Goal: Task Accomplishment & Management: Use online tool/utility

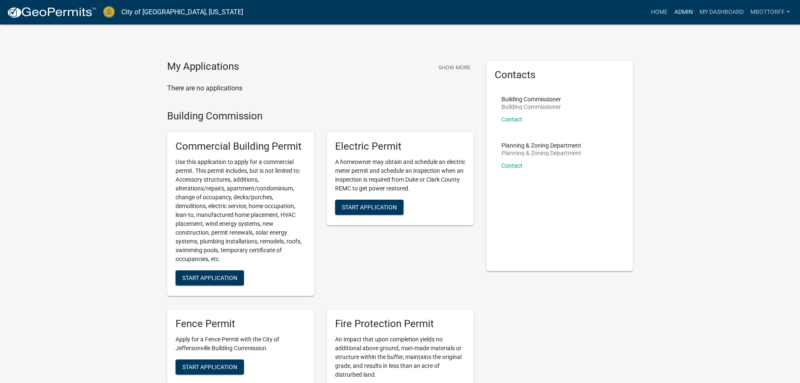
click at [682, 13] on link "Admin" at bounding box center [683, 12] width 25 height 16
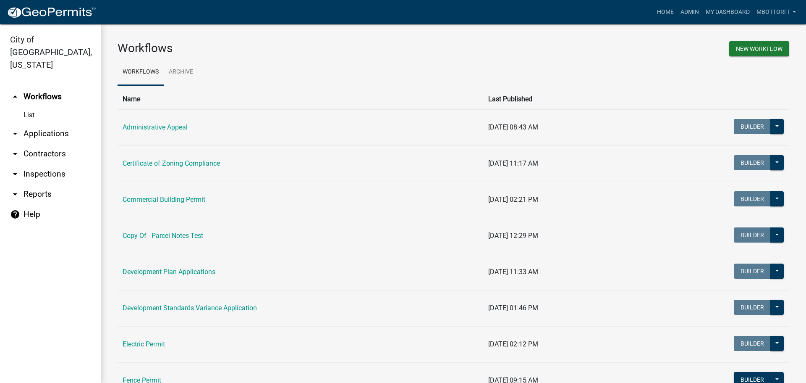
click at [34, 164] on link "arrow_drop_down Inspections" at bounding box center [50, 174] width 101 height 20
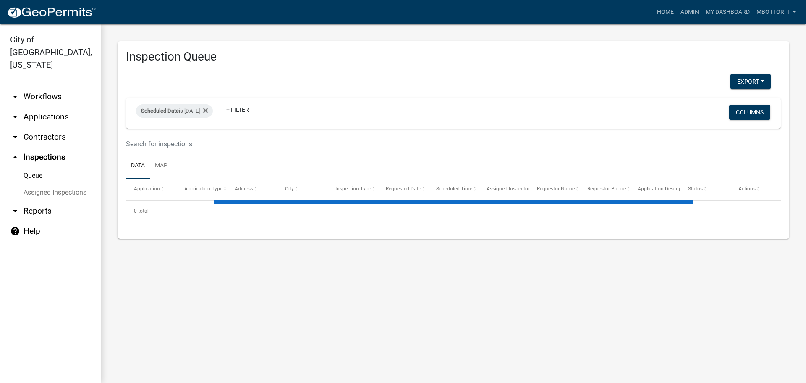
select select "3: 100"
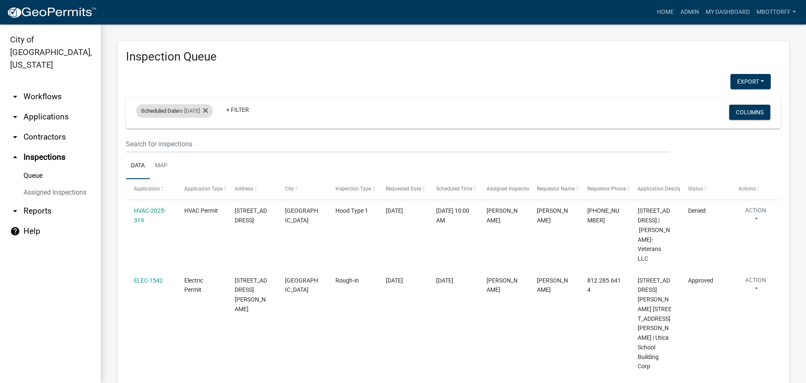
click at [206, 113] on div "Scheduled Date is [DATE]" at bounding box center [174, 110] width 77 height 13
click at [208, 142] on input "[DATE]" at bounding box center [181, 142] width 59 height 17
type input "[DATE]"
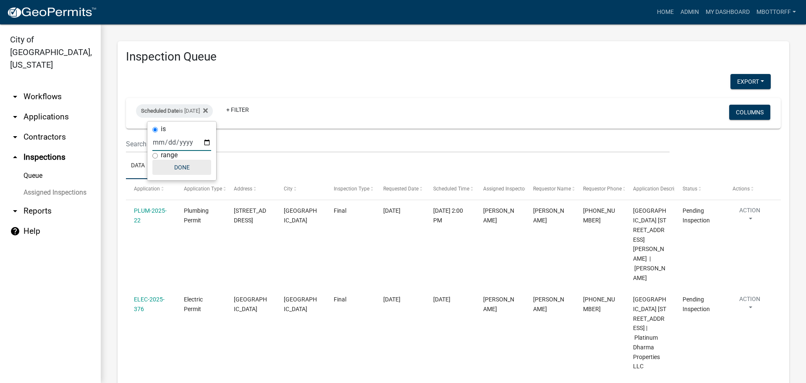
click at [184, 170] on button "Done" at bounding box center [181, 167] width 59 height 15
click at [747, 77] on button "Export" at bounding box center [751, 81] width 40 height 15
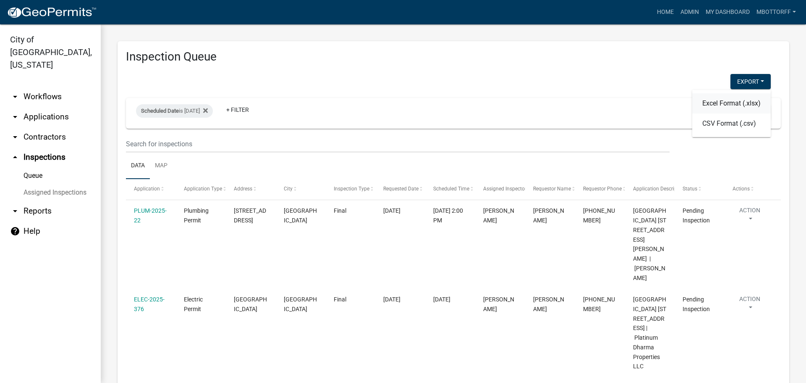
click at [723, 102] on button "Excel Format (.xlsx)" at bounding box center [731, 103] width 79 height 20
